Goal: Task Accomplishment & Management: Complete application form

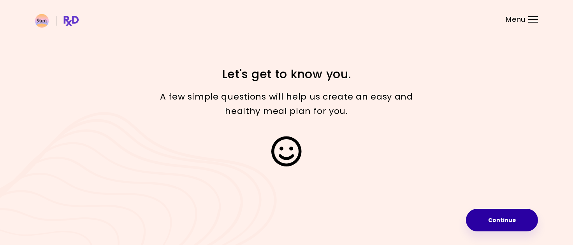
click at [499, 218] on button "Continue" at bounding box center [502, 220] width 72 height 23
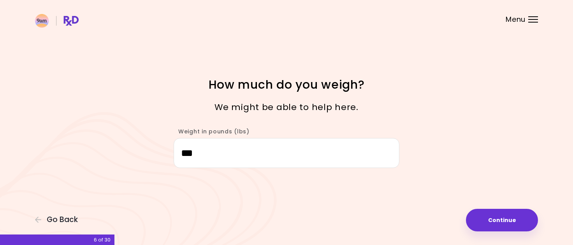
click at [499, 218] on button "Continue" at bounding box center [502, 220] width 72 height 23
select select "****"
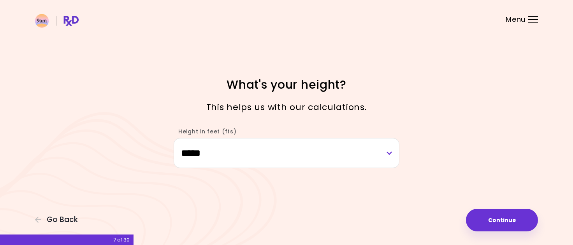
click at [499, 218] on button "Continue" at bounding box center [502, 220] width 72 height 23
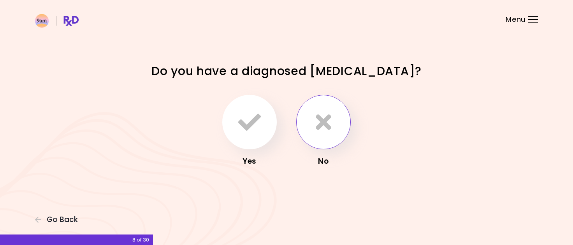
click at [326, 119] on icon "button" at bounding box center [323, 122] width 16 height 23
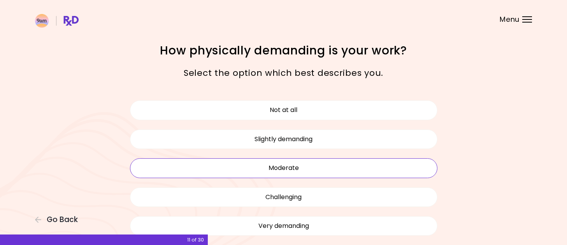
click at [284, 168] on button "Moderate" at bounding box center [283, 167] width 307 height 19
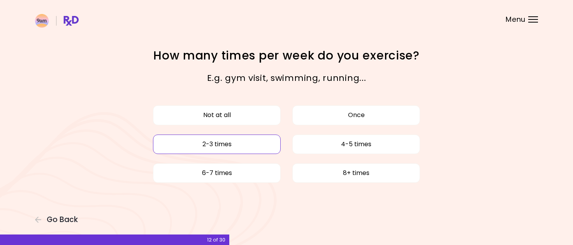
click at [255, 140] on button "2-3 times" at bounding box center [217, 144] width 128 height 19
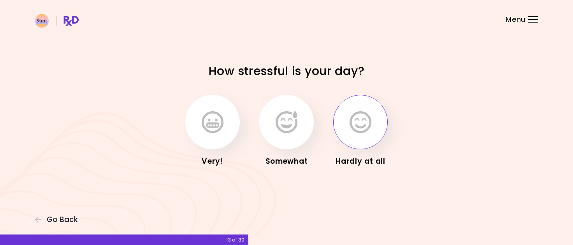
click at [363, 137] on button "button" at bounding box center [360, 122] width 54 height 54
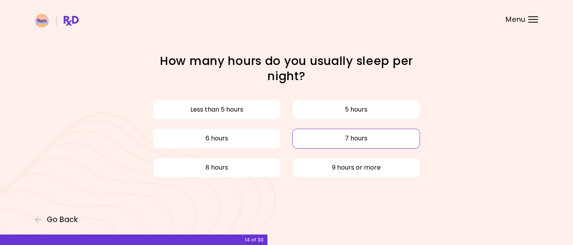
click at [352, 137] on button "7 hours" at bounding box center [356, 138] width 128 height 19
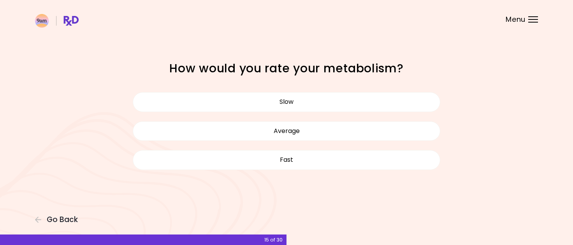
click at [352, 137] on button "Average" at bounding box center [286, 130] width 307 height 19
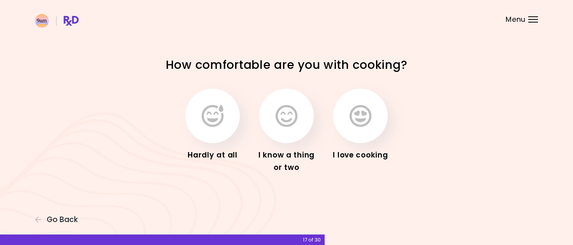
click at [352, 137] on button "button" at bounding box center [360, 116] width 54 height 54
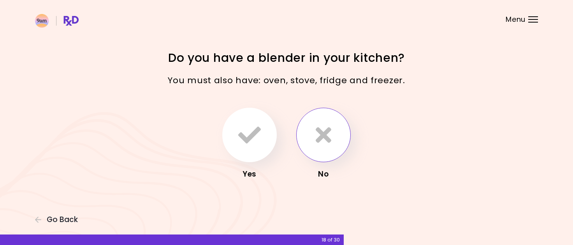
click at [324, 130] on icon "button" at bounding box center [323, 135] width 16 height 23
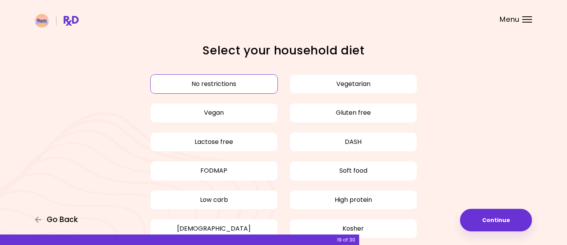
click at [53, 220] on span "Go Back" at bounding box center [62, 219] width 31 height 9
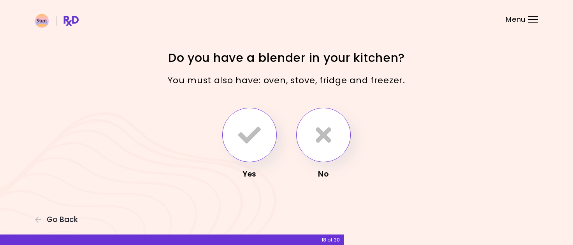
click at [257, 133] on icon "button" at bounding box center [249, 135] width 23 height 23
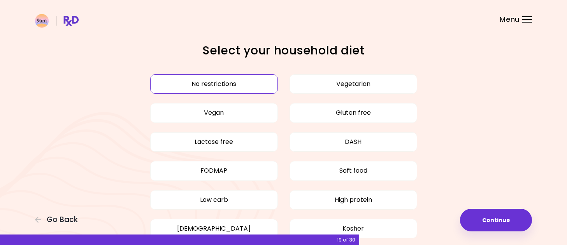
click at [214, 84] on button "No restrictions" at bounding box center [214, 83] width 128 height 19
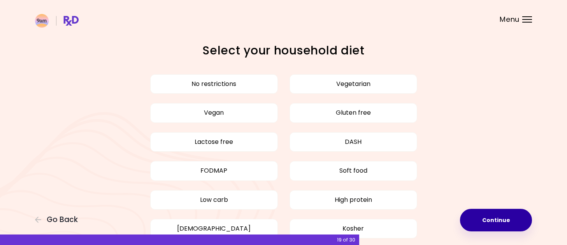
click at [501, 223] on button "Continue" at bounding box center [496, 220] width 72 height 23
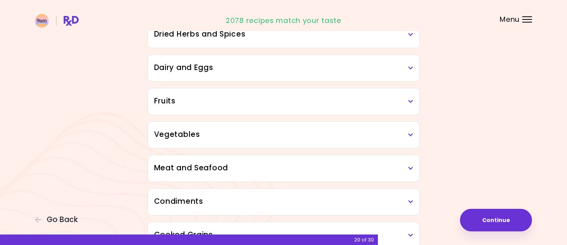
scroll to position [109, 0]
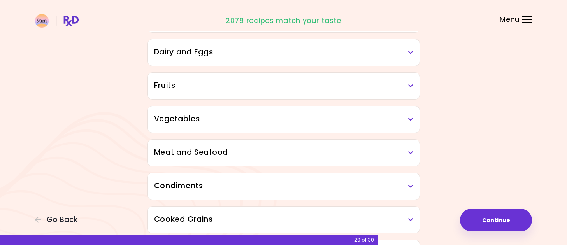
click at [415, 154] on div "Meat and Seafood" at bounding box center [283, 153] width 271 height 26
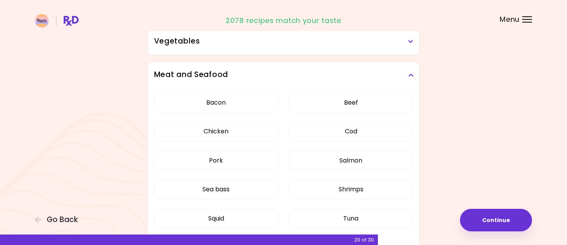
scroll to position [202, 0]
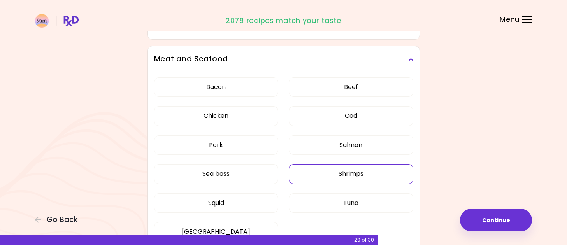
click at [358, 172] on button "Shrimps" at bounding box center [351, 173] width 124 height 19
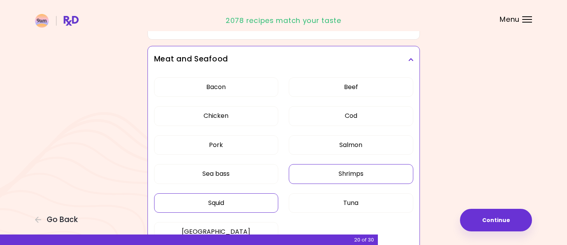
click at [221, 201] on button "Squid" at bounding box center [216, 202] width 124 height 19
click at [215, 171] on button "Sea bass" at bounding box center [216, 173] width 124 height 19
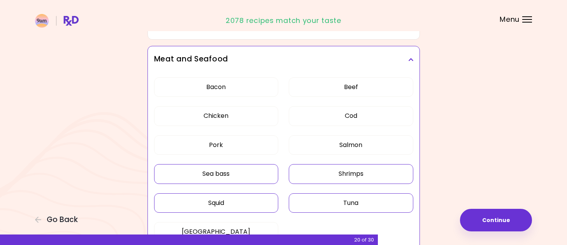
click at [358, 205] on button "Tuna" at bounding box center [351, 202] width 124 height 19
click at [215, 86] on button "Bacon" at bounding box center [216, 86] width 124 height 19
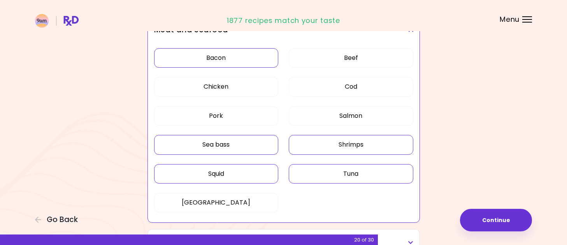
scroll to position [238, 0]
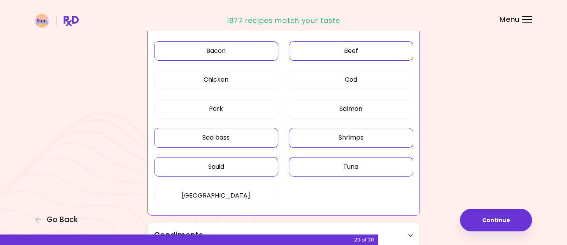
click at [357, 47] on button "Beef" at bounding box center [351, 50] width 124 height 19
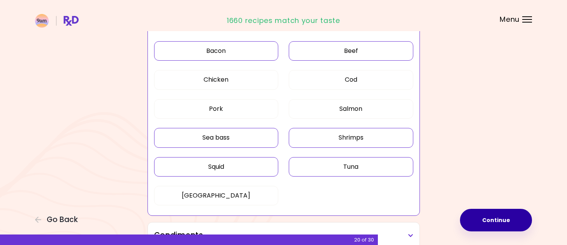
click at [490, 219] on button "Continue" at bounding box center [496, 220] width 72 height 23
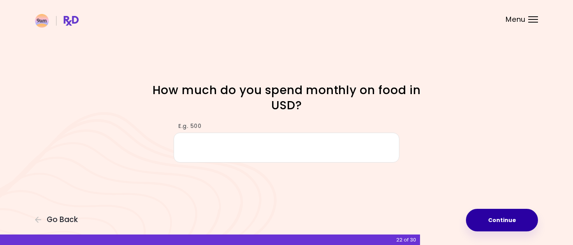
click at [485, 218] on button "Continue" at bounding box center [502, 220] width 72 height 23
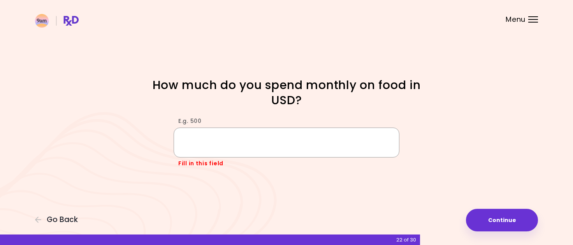
click at [231, 145] on input "E.g. 500" at bounding box center [286, 143] width 226 height 30
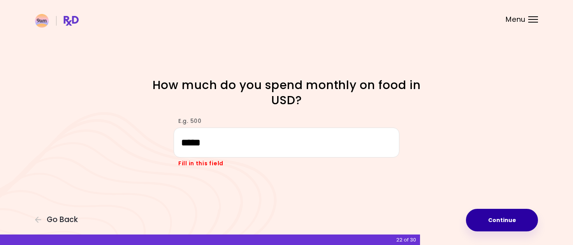
click at [505, 222] on button "Continue" at bounding box center [502, 220] width 72 height 23
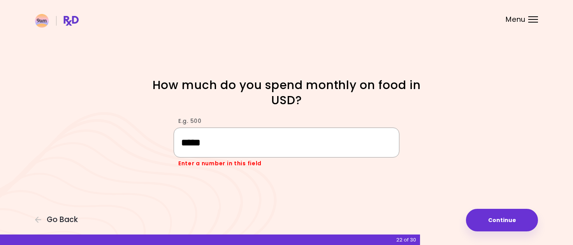
click at [241, 144] on input "*****" at bounding box center [286, 143] width 226 height 30
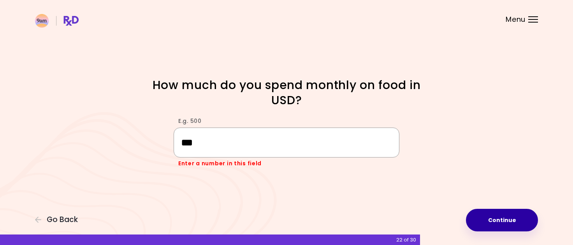
type input "***"
click at [491, 225] on button "Continue" at bounding box center [502, 220] width 72 height 23
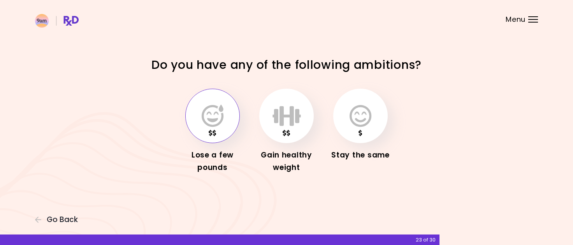
click at [205, 118] on icon "button" at bounding box center [212, 116] width 22 height 23
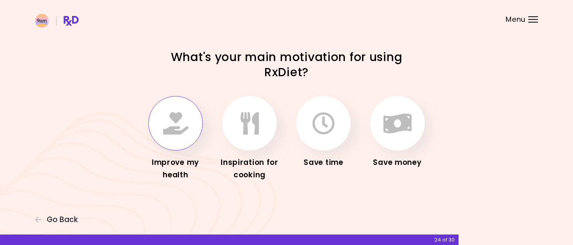
click at [185, 122] on icon "button" at bounding box center [175, 123] width 25 height 23
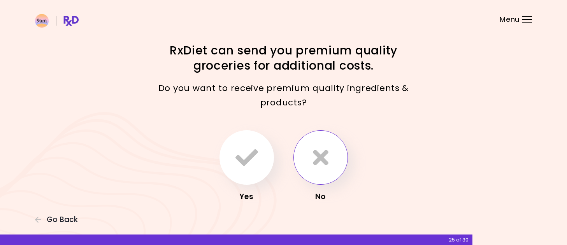
click at [313, 161] on icon "button" at bounding box center [321, 157] width 16 height 23
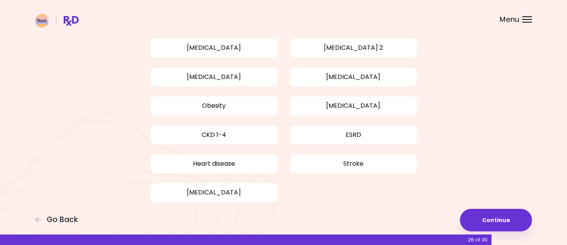
scroll to position [76, 0]
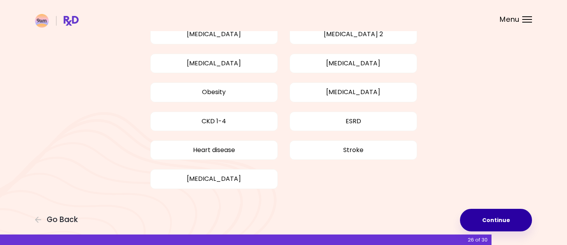
click at [492, 223] on button "Continue" at bounding box center [496, 220] width 72 height 23
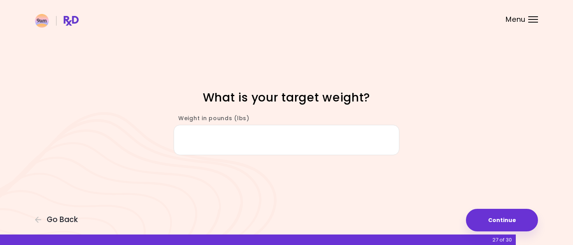
click at [210, 141] on input "Weight in pounds (lbs)" at bounding box center [286, 140] width 226 height 30
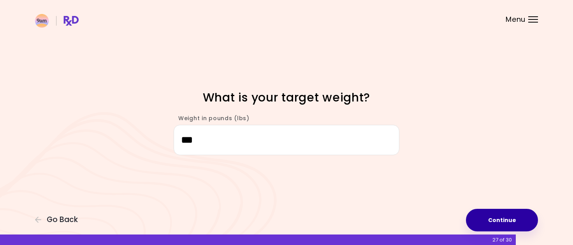
type input "***"
click at [512, 212] on button "Continue" at bounding box center [502, 220] width 72 height 23
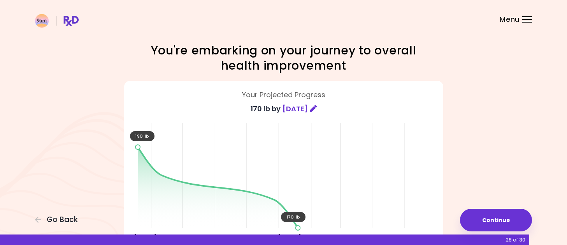
click at [566, 238] on div "Focusable invisible element You're embarking on your journey to overall health …" at bounding box center [283, 201] width 567 height 403
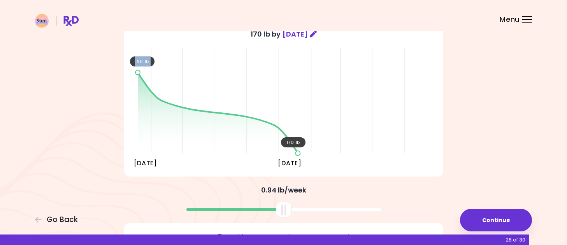
scroll to position [78, 0]
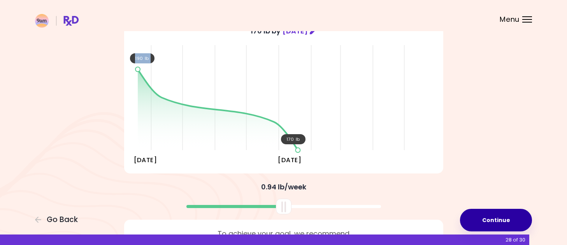
click at [490, 225] on button "Continue" at bounding box center [496, 220] width 72 height 23
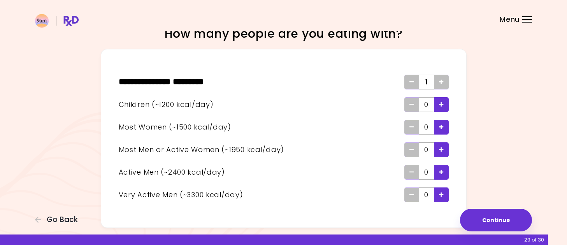
scroll to position [31, 0]
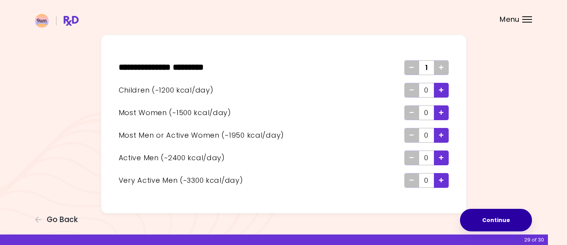
click at [504, 217] on button "Continue" at bounding box center [496, 220] width 72 height 23
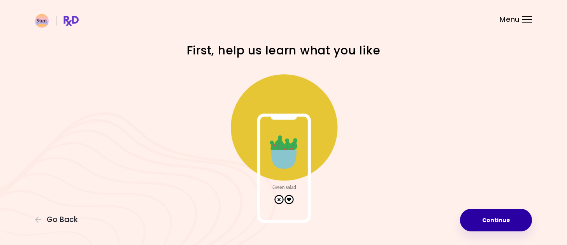
click at [504, 217] on button "Continue" at bounding box center [496, 220] width 72 height 23
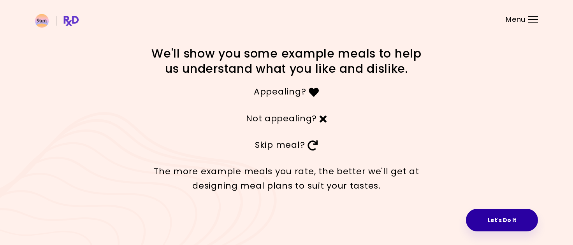
click at [510, 221] on button "Let's Do It" at bounding box center [502, 220] width 72 height 23
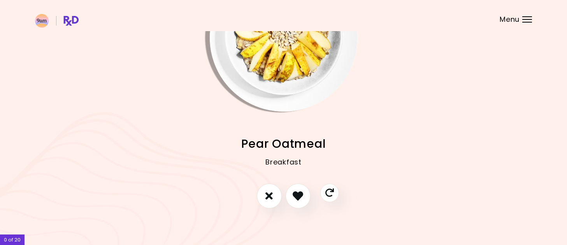
scroll to position [73, 0]
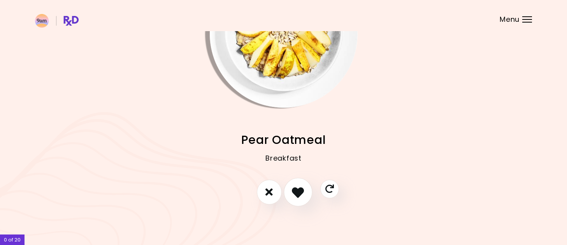
click at [302, 190] on icon "I like this recipe" at bounding box center [298, 192] width 12 height 12
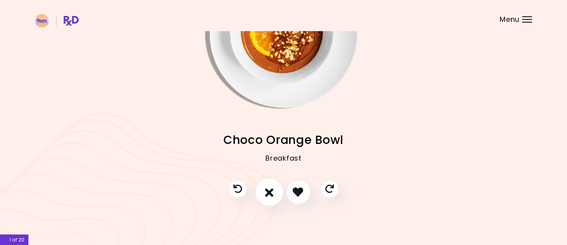
click at [264, 192] on button "I don't like this recipe" at bounding box center [269, 192] width 29 height 29
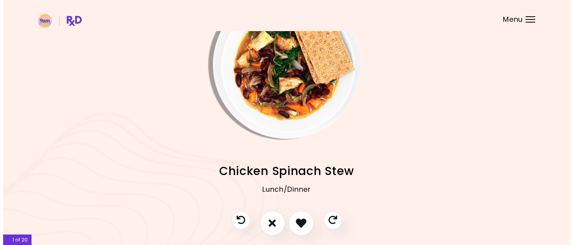
scroll to position [42, 0]
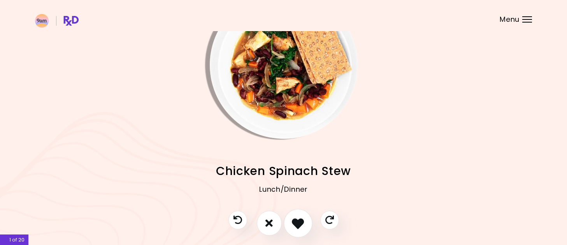
click at [295, 225] on icon "I like this recipe" at bounding box center [298, 223] width 12 height 12
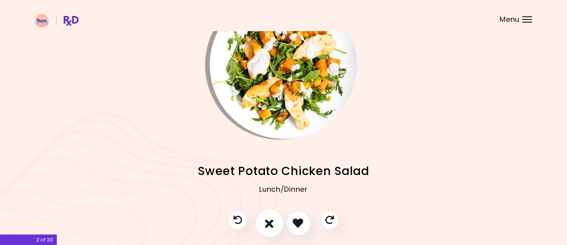
click at [266, 221] on icon "I don't like this recipe" at bounding box center [269, 223] width 9 height 12
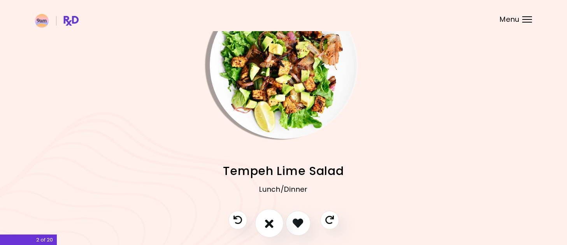
click at [266, 221] on icon "I don't like this recipe" at bounding box center [269, 223] width 9 height 12
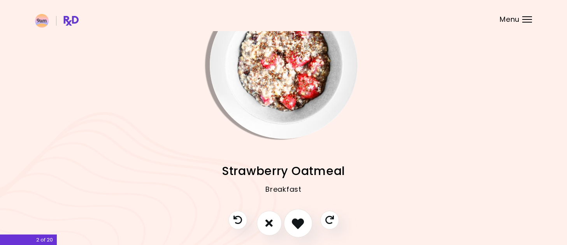
click at [298, 219] on icon "I like this recipe" at bounding box center [298, 223] width 12 height 12
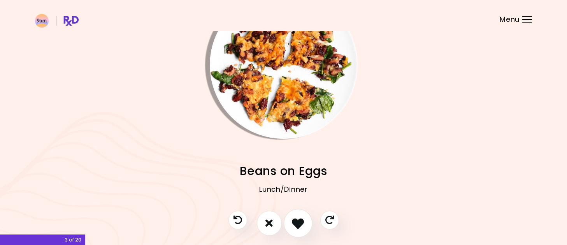
click at [298, 219] on icon "I like this recipe" at bounding box center [298, 223] width 12 height 12
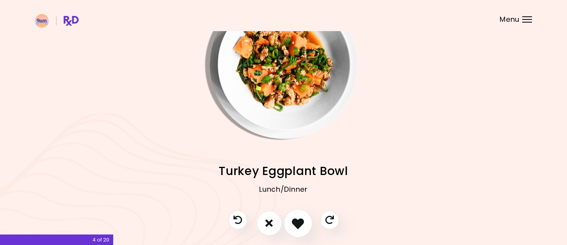
click at [298, 219] on icon "I like this recipe" at bounding box center [298, 223] width 12 height 12
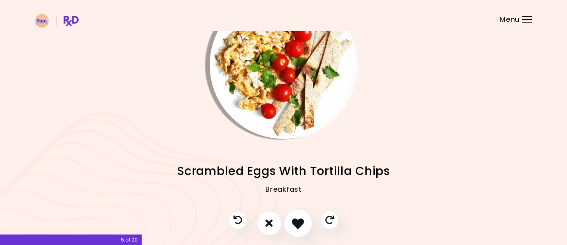
click at [297, 219] on icon "I like this recipe" at bounding box center [298, 223] width 12 height 12
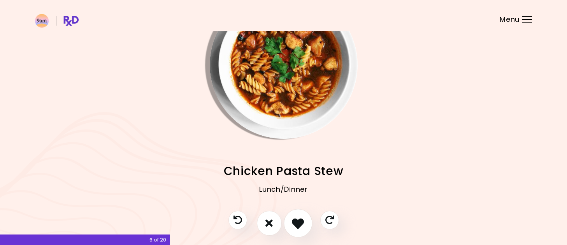
click at [297, 219] on icon "I like this recipe" at bounding box center [298, 223] width 12 height 12
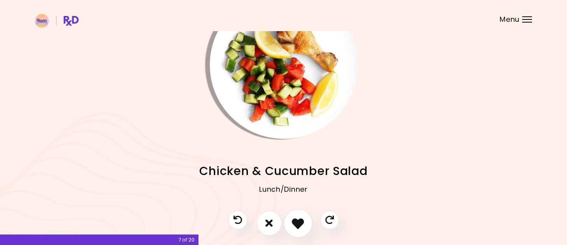
click at [297, 219] on icon "I like this recipe" at bounding box center [298, 223] width 12 height 12
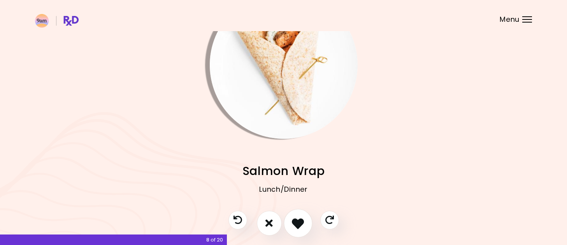
click at [297, 219] on icon "I like this recipe" at bounding box center [298, 223] width 12 height 12
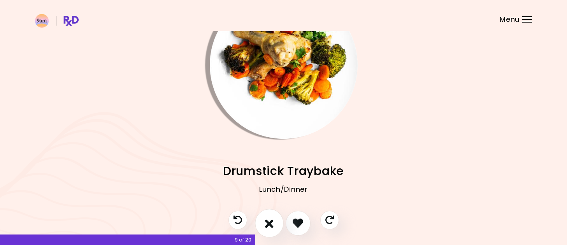
click at [270, 223] on icon "I don't like this recipe" at bounding box center [269, 223] width 9 height 12
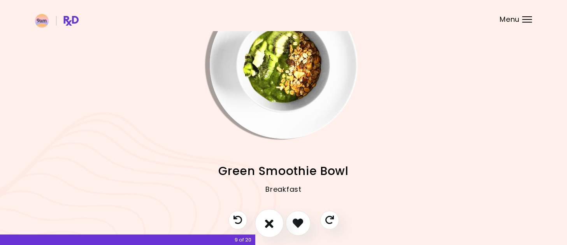
click at [270, 223] on icon "I don't like this recipe" at bounding box center [269, 223] width 9 height 12
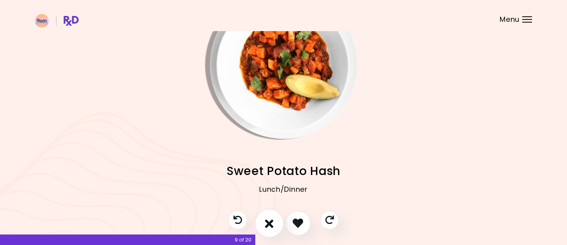
click at [270, 223] on icon "I don't like this recipe" at bounding box center [269, 223] width 9 height 12
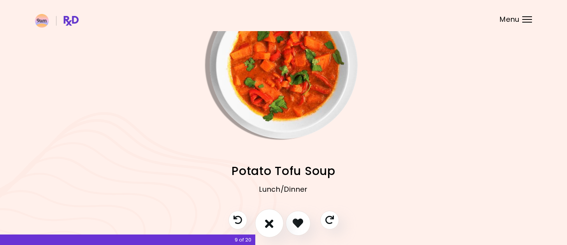
click at [270, 223] on icon "I don't like this recipe" at bounding box center [269, 223] width 9 height 12
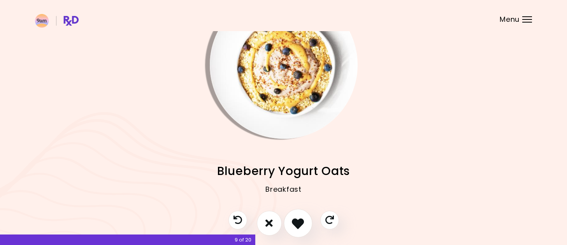
click at [300, 224] on icon "I like this recipe" at bounding box center [298, 223] width 12 height 12
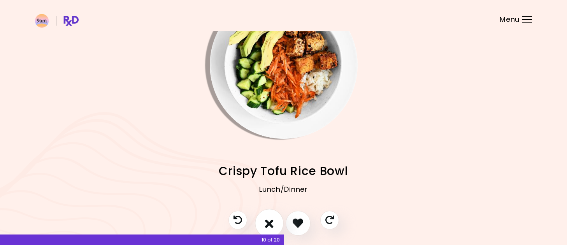
click at [269, 223] on icon "I don't like this recipe" at bounding box center [269, 223] width 9 height 12
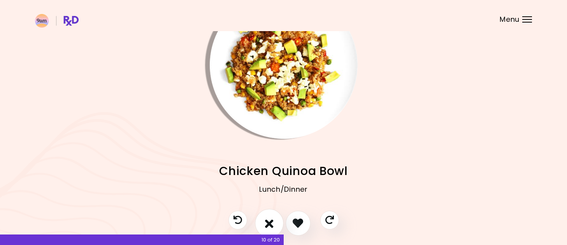
click at [269, 223] on icon "I don't like this recipe" at bounding box center [269, 223] width 9 height 12
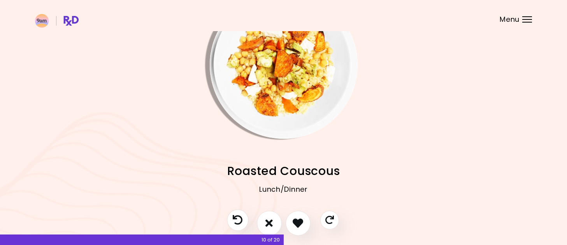
click at [236, 224] on icon "Previous recipe" at bounding box center [238, 220] width 10 height 10
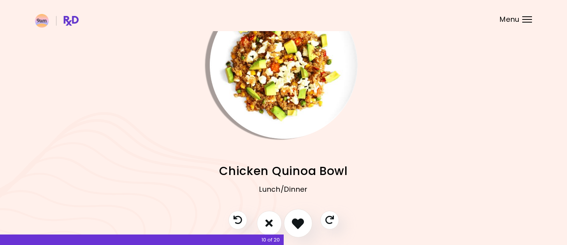
click at [296, 225] on icon "I like this recipe" at bounding box center [298, 223] width 12 height 12
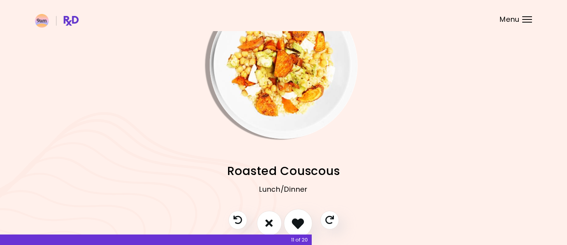
click at [303, 224] on icon "I like this recipe" at bounding box center [298, 223] width 12 height 12
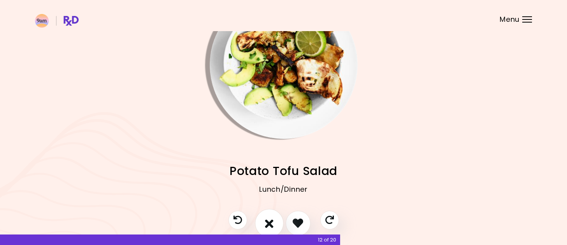
click at [268, 219] on icon "I don't like this recipe" at bounding box center [269, 223] width 9 height 12
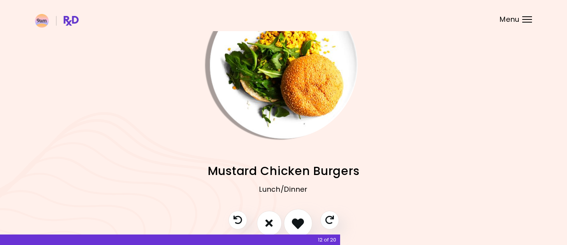
click at [297, 222] on icon "I like this recipe" at bounding box center [298, 223] width 12 height 12
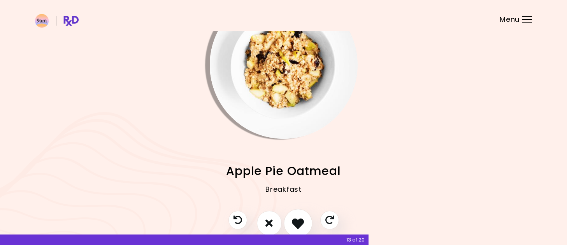
click at [297, 222] on icon "I like this recipe" at bounding box center [298, 223] width 12 height 12
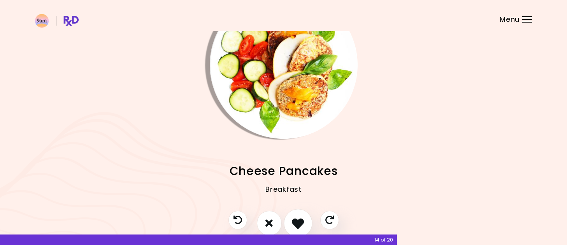
click at [297, 222] on icon "I like this recipe" at bounding box center [298, 223] width 12 height 12
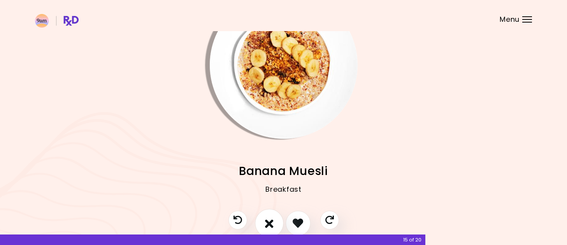
click at [264, 224] on button "I don't like this recipe" at bounding box center [269, 223] width 29 height 29
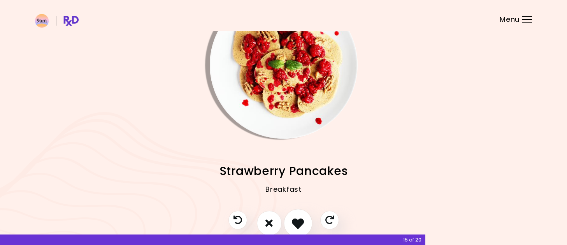
click at [297, 221] on icon "I like this recipe" at bounding box center [298, 223] width 12 height 12
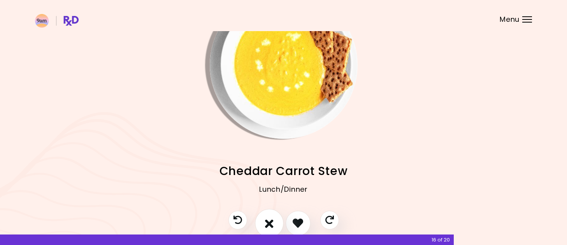
click at [263, 223] on button "I don't like this recipe" at bounding box center [269, 223] width 29 height 29
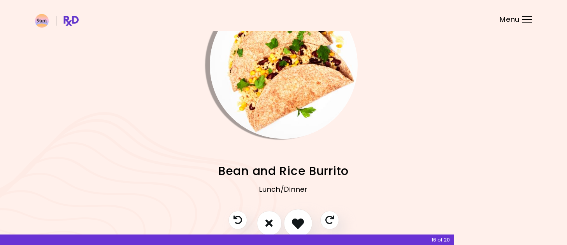
click at [299, 222] on icon "I like this recipe" at bounding box center [298, 223] width 12 height 12
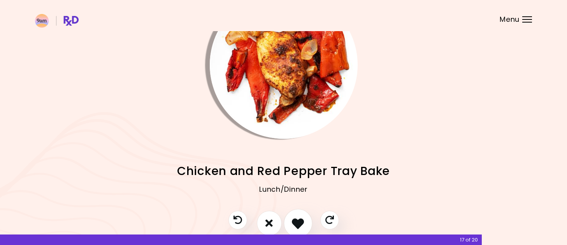
click at [299, 222] on icon "I like this recipe" at bounding box center [298, 223] width 12 height 12
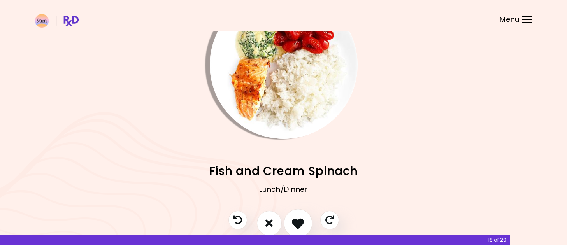
click at [299, 222] on icon "I like this recipe" at bounding box center [298, 223] width 12 height 12
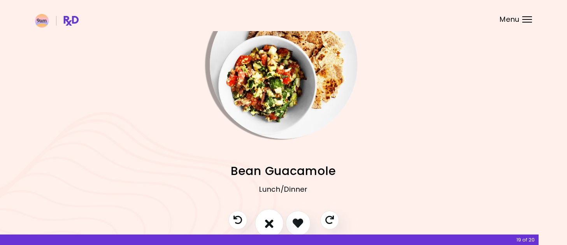
click at [266, 218] on icon "I don't like this recipe" at bounding box center [269, 223] width 9 height 12
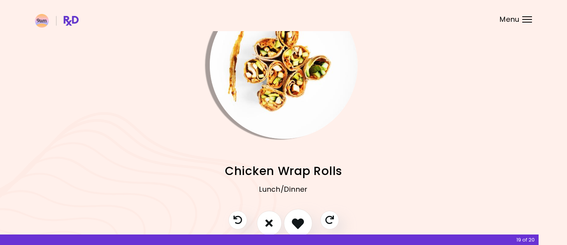
click at [295, 216] on button "I like this recipe" at bounding box center [298, 223] width 29 height 29
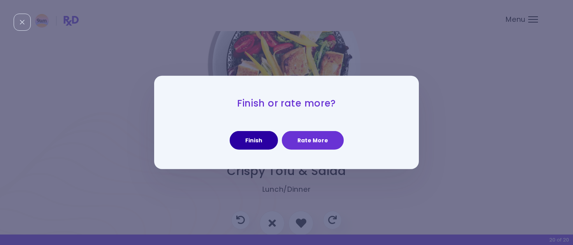
click at [257, 142] on button "Finish" at bounding box center [253, 140] width 48 height 19
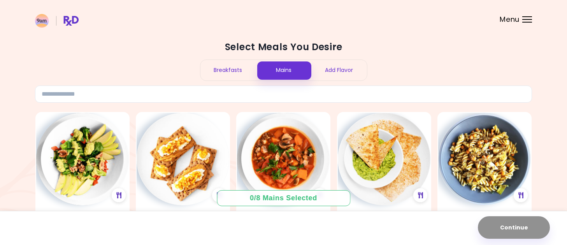
click at [526, 22] on div at bounding box center [527, 22] width 10 height 1
